Goal: Information Seeking & Learning: Learn about a topic

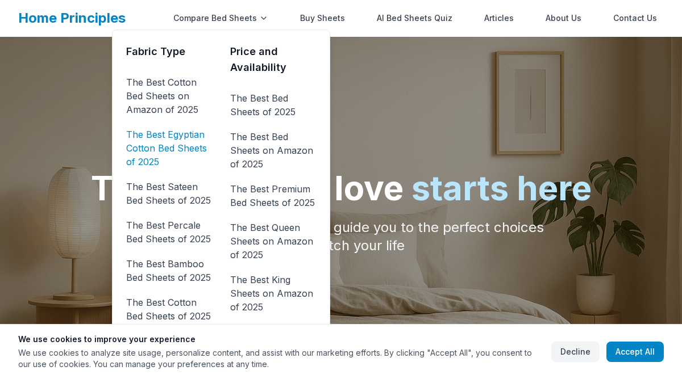
click at [169, 139] on link "The Best Egyptian Cotton Bed Sheets of 2025" at bounding box center [169, 148] width 86 height 45
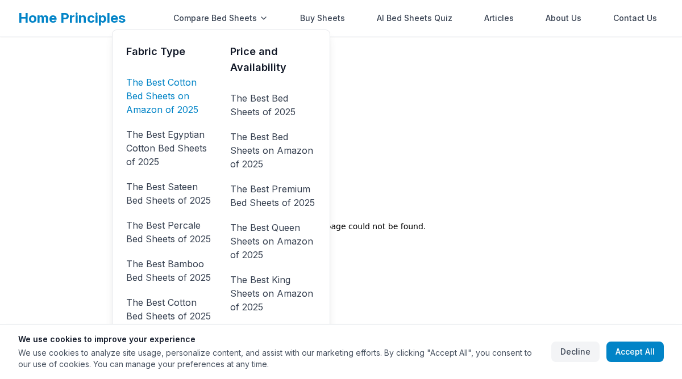
click at [187, 84] on link "The Best Cotton Bed Sheets on Amazon of 2025" at bounding box center [169, 95] width 86 height 45
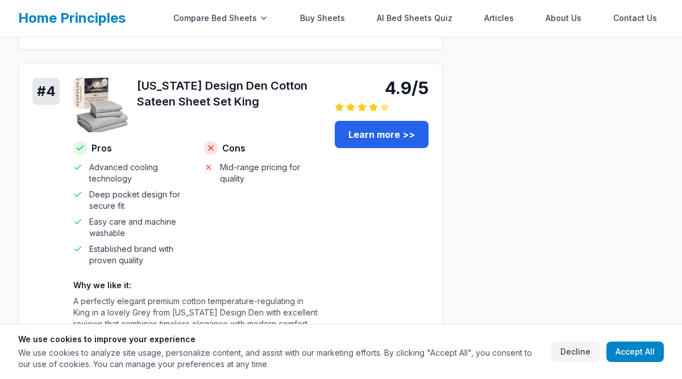
scroll to position [1500, 0]
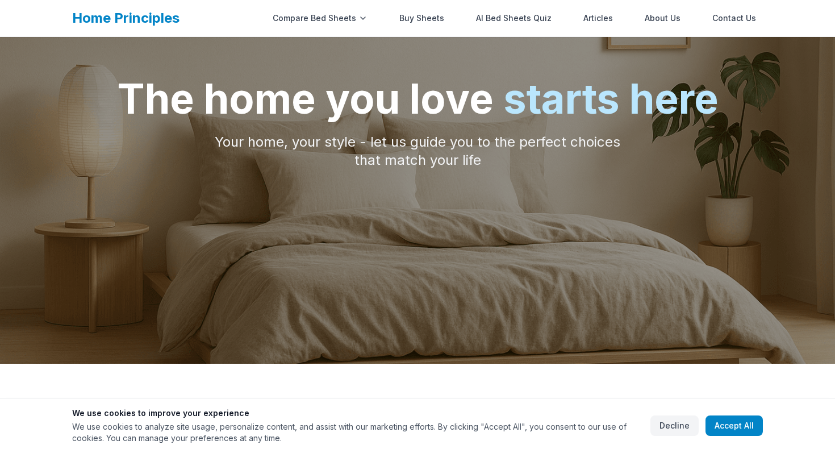
scroll to position [126, 0]
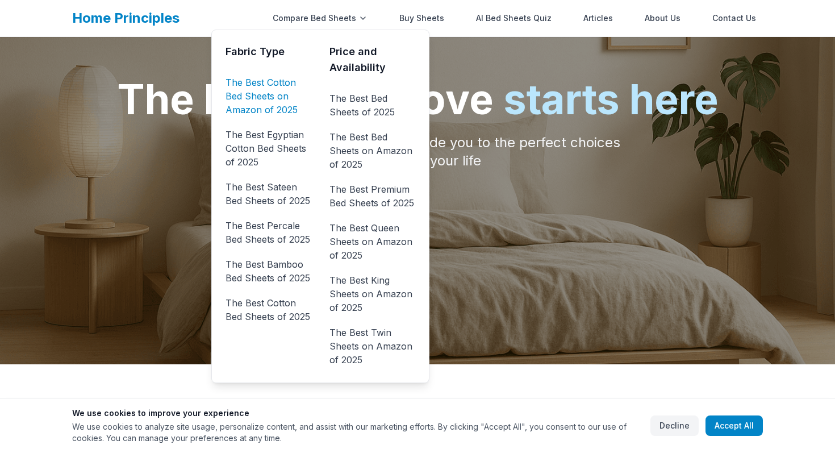
click at [267, 95] on link "The Best Cotton Bed Sheets on Amazon of 2025" at bounding box center [269, 95] width 86 height 45
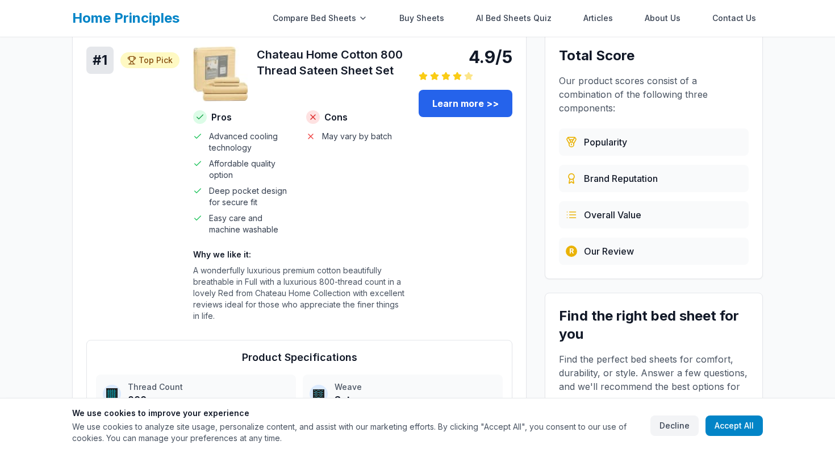
scroll to position [155, 0]
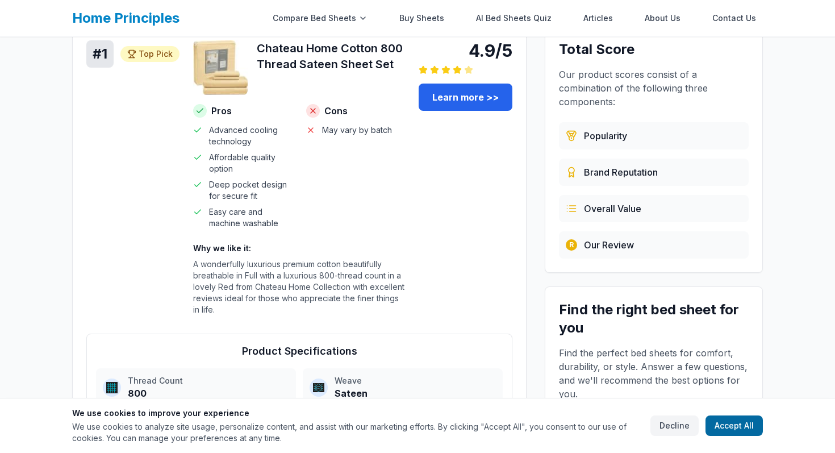
click at [731, 430] on button "Accept All" at bounding box center [734, 425] width 57 height 20
